Goal: Navigation & Orientation: Find specific page/section

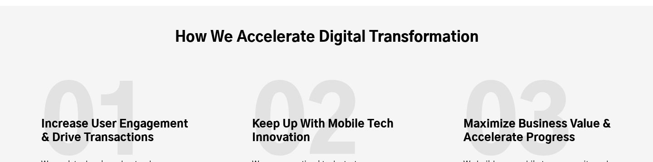
click at [206, 103] on div "Increase User Engagement & Drive Transactions We work to deeply understand user…" at bounding box center [326, 143] width 571 height 129
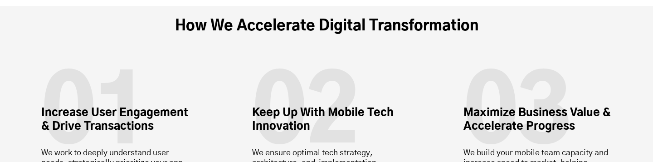
scroll to position [2798, 0]
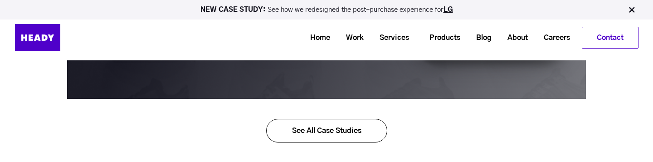
click at [634, 13] on img at bounding box center [631, 9] width 9 height 9
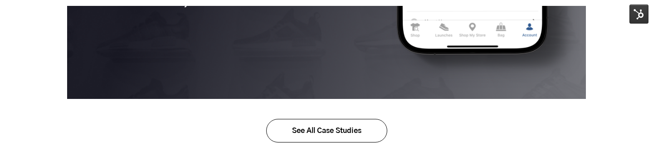
scroll to position [1871, 0]
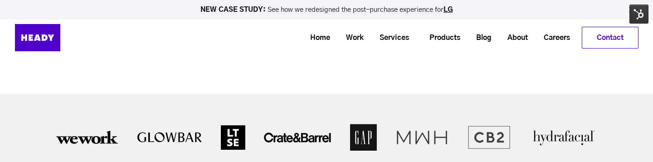
scroll to position [1881, 0]
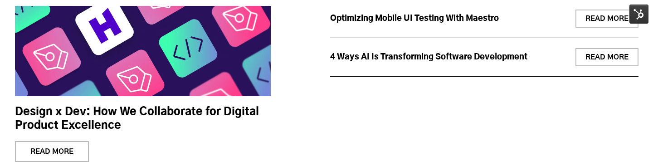
scroll to position [3710, 0]
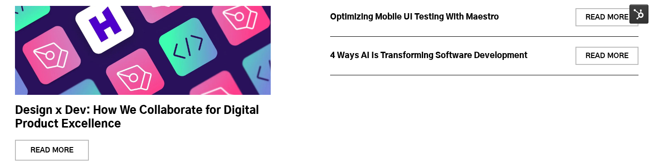
click at [327, 79] on div "Heady Thoughts Insights on what’s now and what’s next in tech, mobile & digital…" at bounding box center [327, 12] width 624 height 285
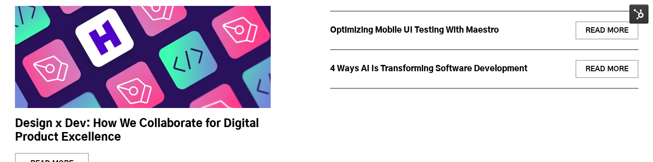
scroll to position [3708, 0]
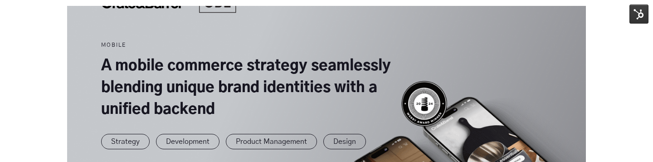
scroll to position [1431, 0]
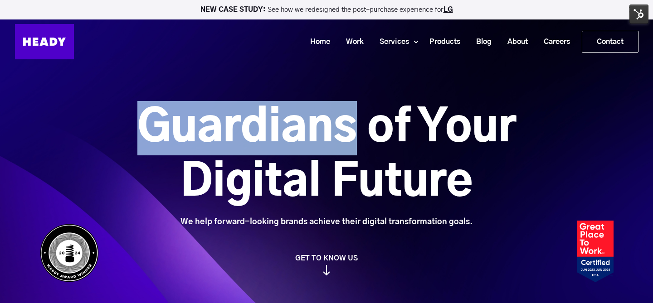
click at [354, 98] on div "Guardians of Your Digital Future We help forward-looking brands achieve their d…" at bounding box center [326, 153] width 653 height 307
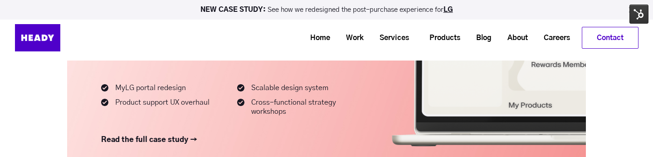
scroll to position [775, 0]
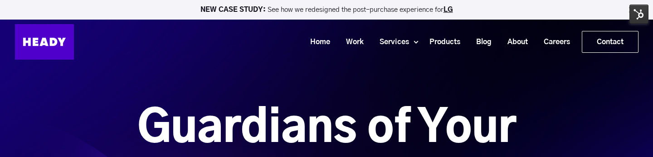
click at [310, 93] on div "Guardians of Your Digital Future We help forward-looking brands achieve their d…" at bounding box center [326, 153] width 653 height 307
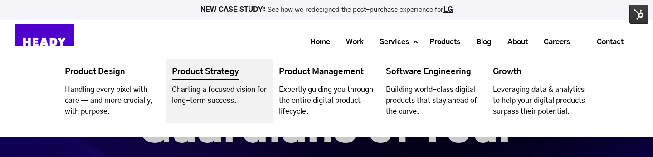
click at [247, 72] on link "Navigation Menu" at bounding box center [219, 91] width 107 height 64
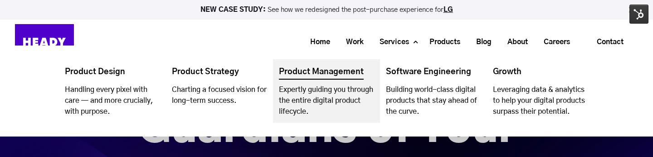
click at [345, 86] on link "Navigation Menu" at bounding box center [326, 91] width 107 height 64
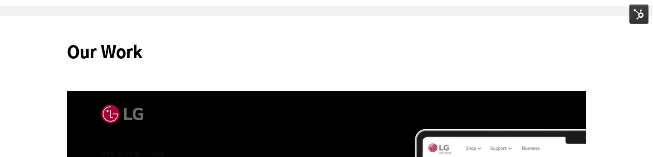
scroll to position [595, 0]
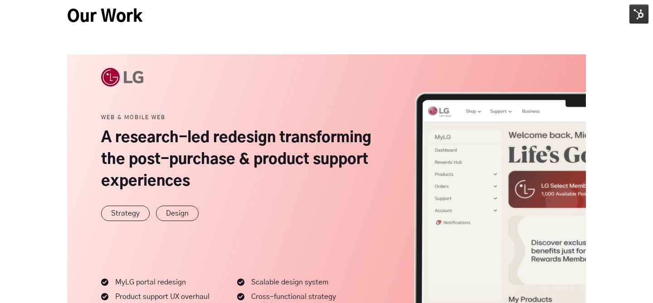
click at [403, 80] on link at bounding box center [326, 203] width 519 height 298
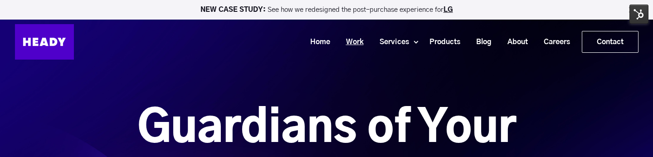
click at [354, 44] on link "Work" at bounding box center [352, 42] width 34 height 17
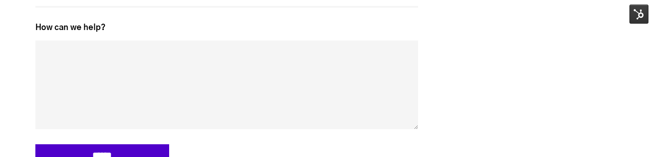
scroll to position [2230, 0]
